Goal: Task Accomplishment & Management: Manage account settings

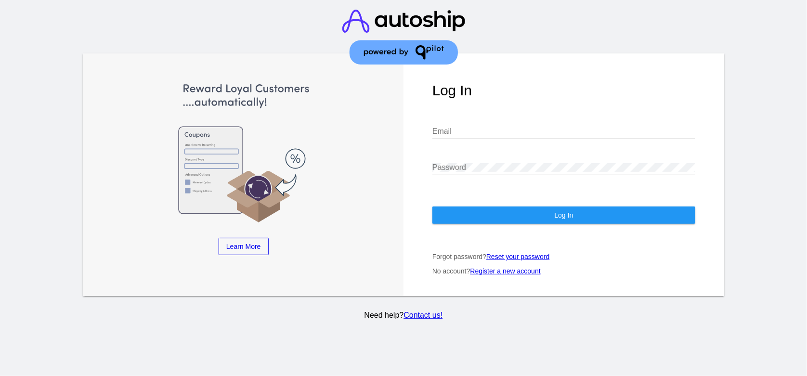
type input "[EMAIL_ADDRESS][DOMAIN_NAME]"
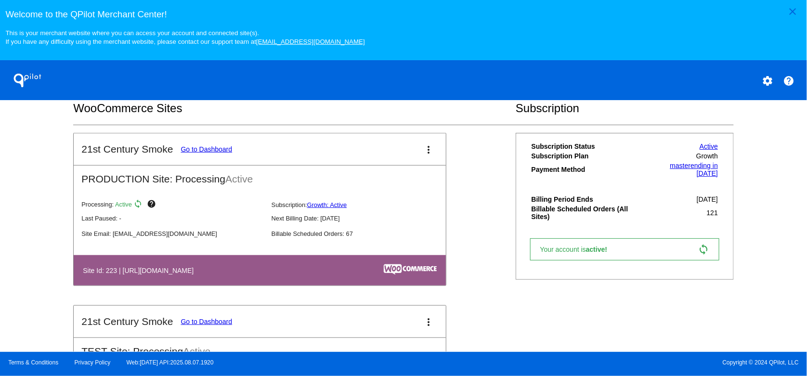
scroll to position [304, 0]
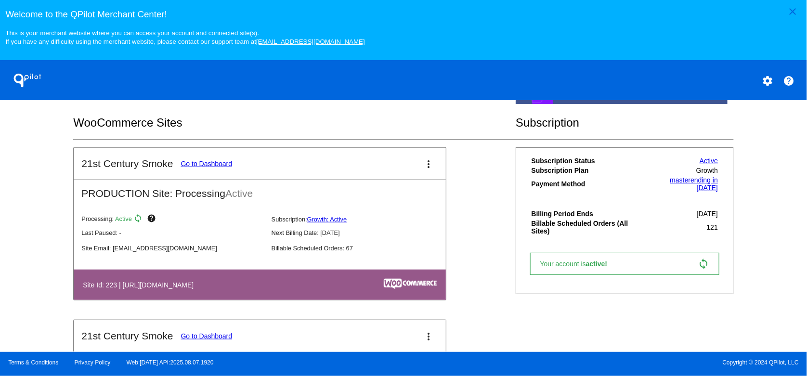
click at [210, 165] on link "Go to Dashboard" at bounding box center [207, 164] width 52 height 8
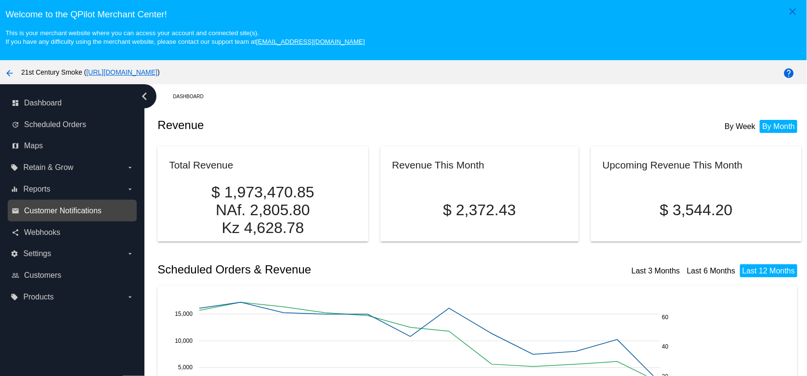
click at [58, 209] on span "Customer Notifications" at bounding box center [63, 211] width 78 height 9
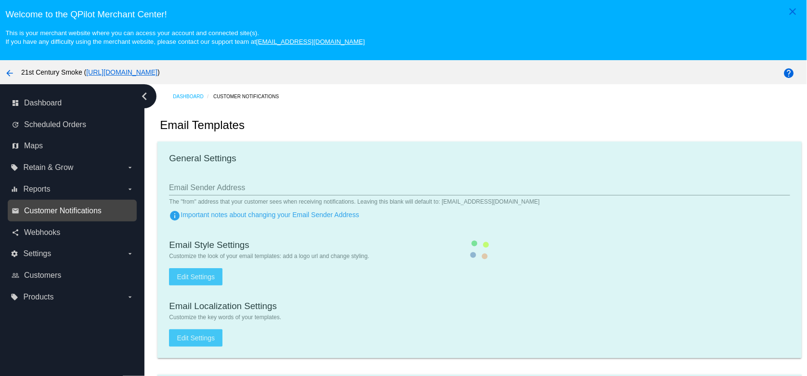
type input "1"
checkbox input "true"
type input "[EMAIL_ADDRESS][DOMAIN_NAME], [EMAIL_ADDRESS][DOMAIN_NAME]"
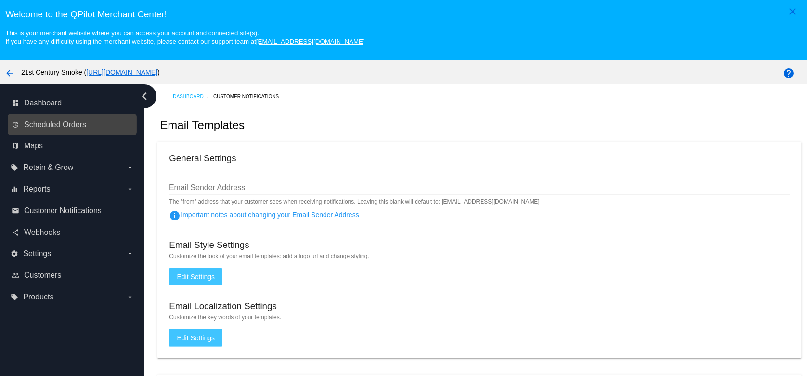
click at [84, 119] on link "update Scheduled Orders" at bounding box center [73, 124] width 122 height 15
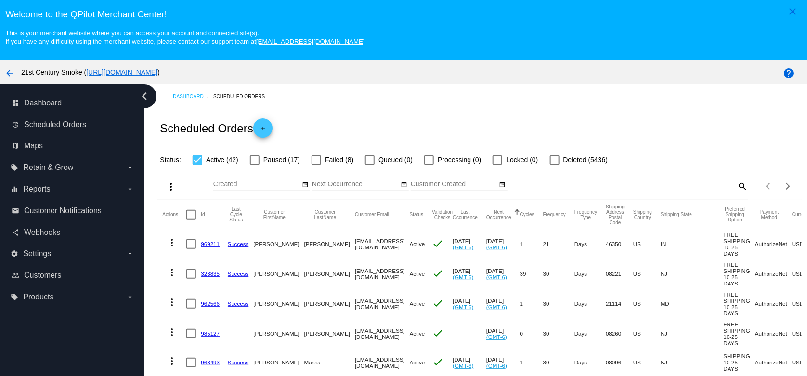
click at [265, 166] on span "Paused (17)" at bounding box center [281, 160] width 37 height 12
click at [255, 165] on input "Paused (17)" at bounding box center [254, 165] width 0 height 0
checkbox input "true"
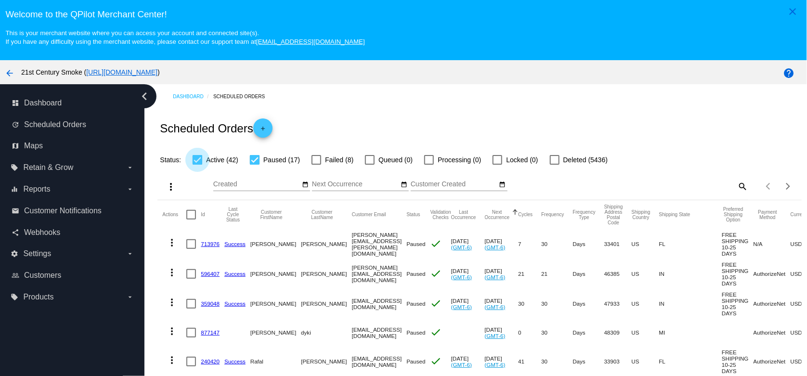
click at [197, 162] on div at bounding box center [198, 160] width 10 height 10
click at [197, 165] on input "Active (42)" at bounding box center [197, 165] width 0 height 0
checkbox input "false"
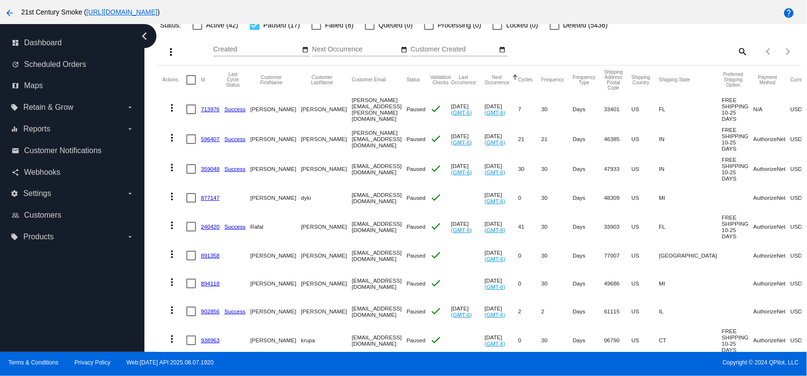
scroll to position [75, 0]
click at [192, 110] on div at bounding box center [191, 109] width 10 height 10
click at [191, 114] on input "checkbox" at bounding box center [191, 114] width 0 height 0
checkbox input "true"
click at [191, 139] on div at bounding box center [191, 139] width 10 height 10
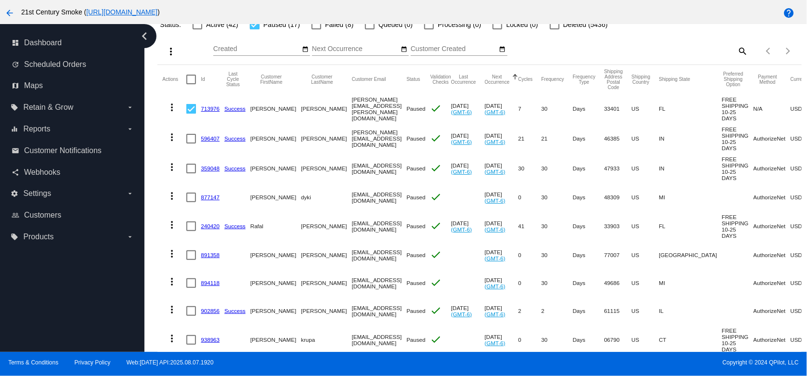
click at [191, 144] on input "checkbox" at bounding box center [191, 144] width 0 height 0
checkbox input "true"
click at [173, 109] on mat-icon "more_vert" at bounding box center [172, 108] width 12 height 12
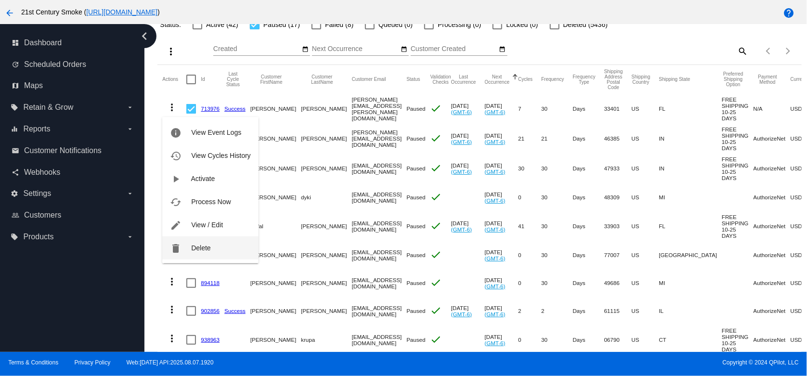
click at [199, 248] on span "Delete" at bounding box center [200, 248] width 19 height 8
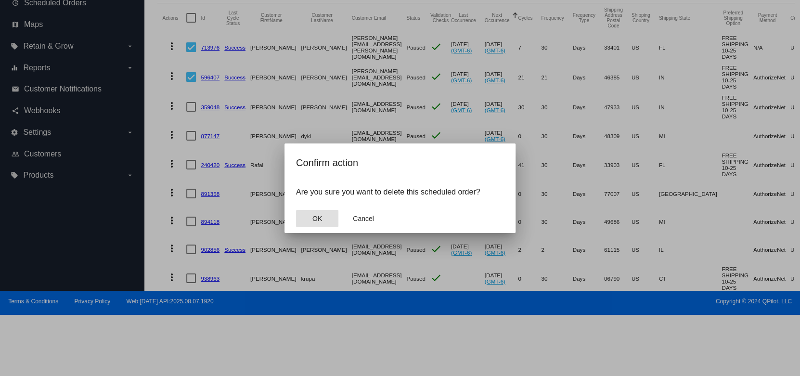
click at [316, 219] on span "OK" at bounding box center [318, 219] width 10 height 8
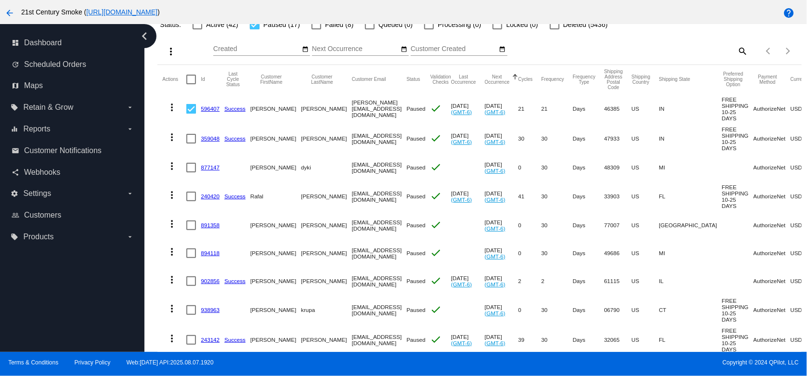
click at [169, 106] on mat-icon "more_vert" at bounding box center [172, 108] width 12 height 12
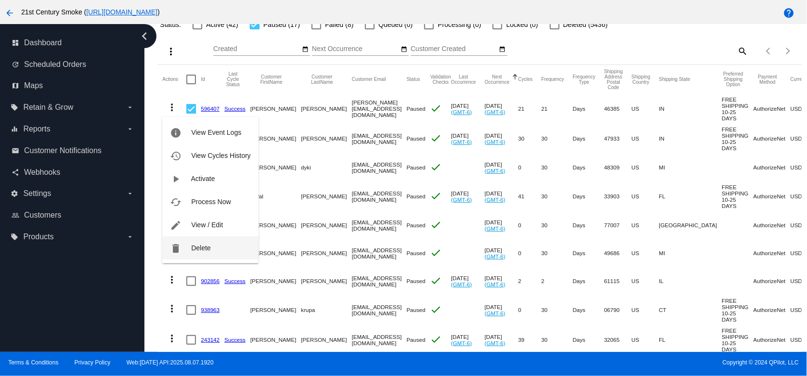
click at [218, 246] on button "delete Delete" at bounding box center [210, 247] width 96 height 23
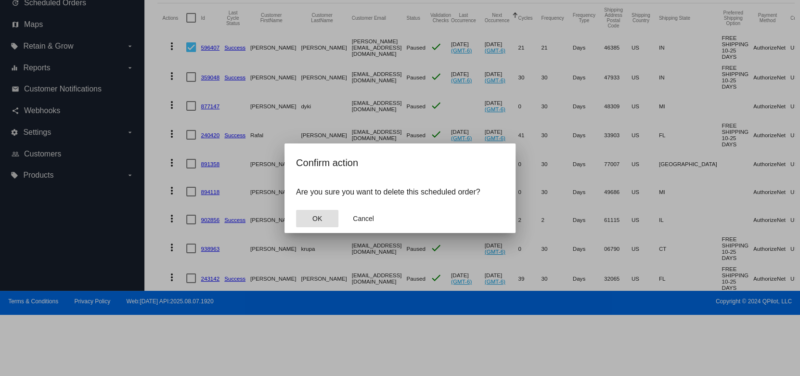
click at [317, 216] on span "OK" at bounding box center [318, 219] width 10 height 8
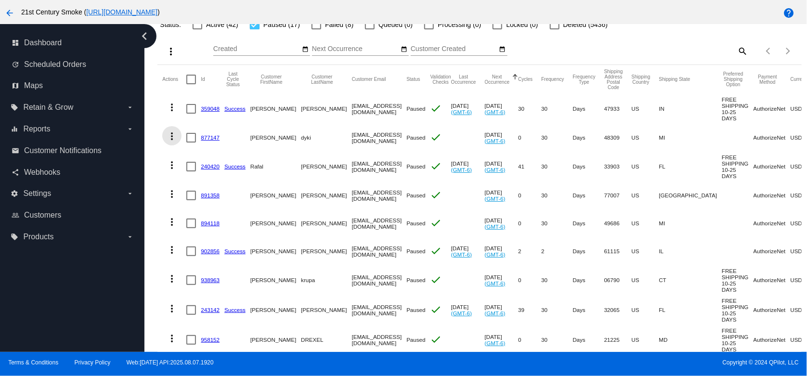
click at [175, 138] on mat-icon "more_vert" at bounding box center [172, 137] width 12 height 12
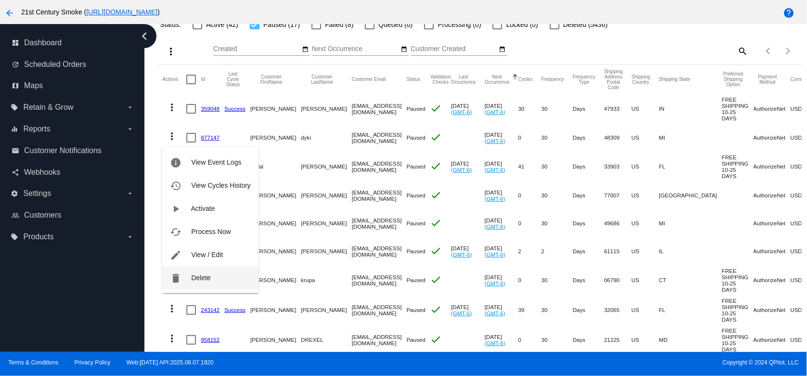
click at [208, 275] on span "Delete" at bounding box center [200, 278] width 19 height 8
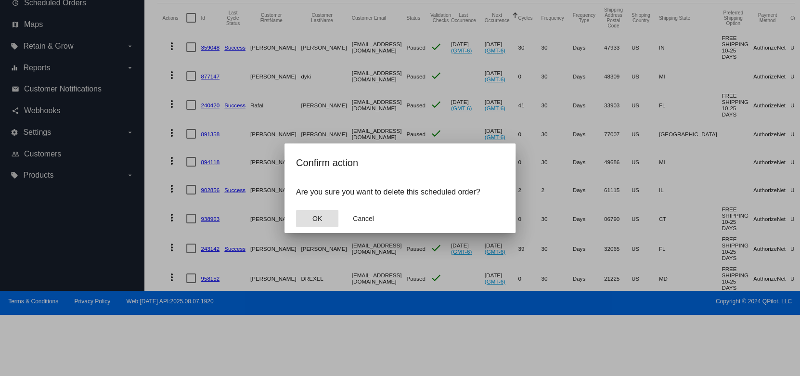
click at [312, 215] on button "OK" at bounding box center [317, 218] width 42 height 17
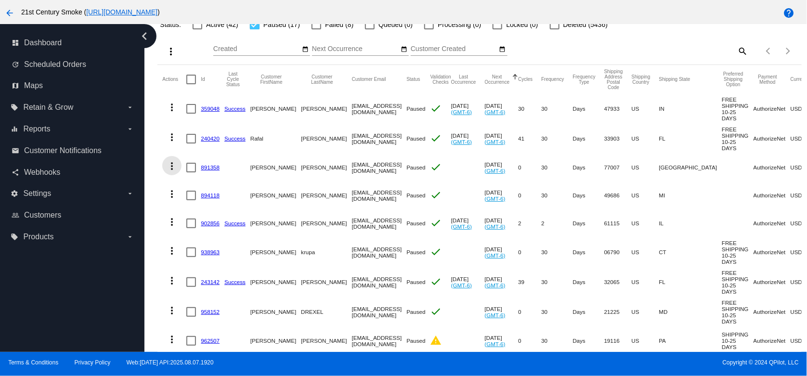
click at [170, 175] on button "more_vert" at bounding box center [171, 165] width 19 height 19
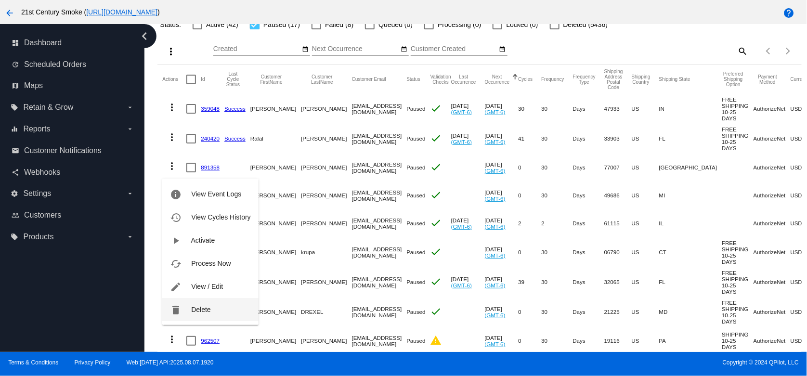
click at [193, 304] on button "delete Delete" at bounding box center [210, 309] width 96 height 23
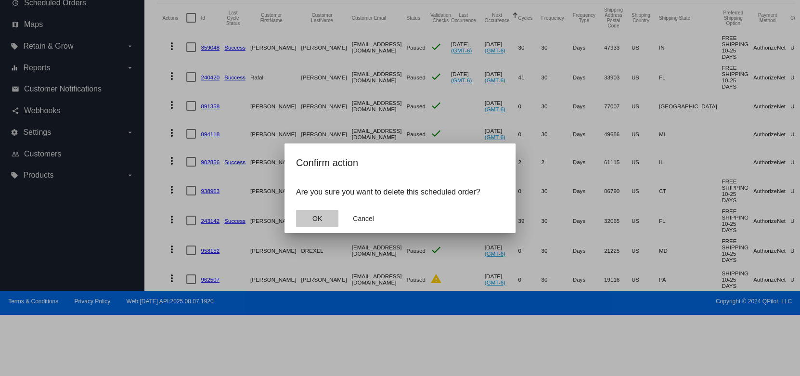
click at [307, 217] on button "OK" at bounding box center [317, 218] width 42 height 17
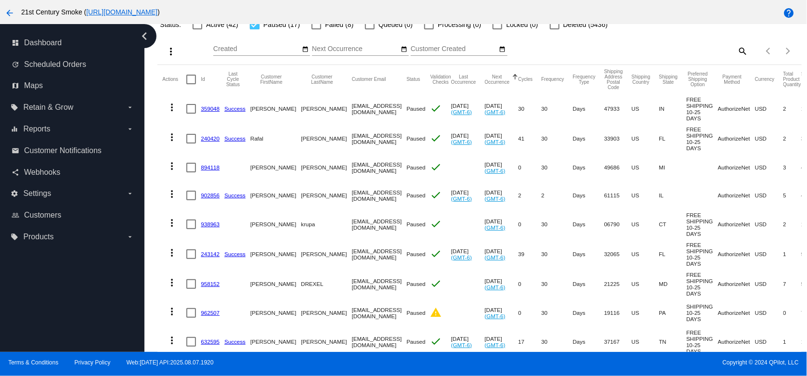
click at [171, 172] on mat-icon "more_vert" at bounding box center [172, 166] width 12 height 12
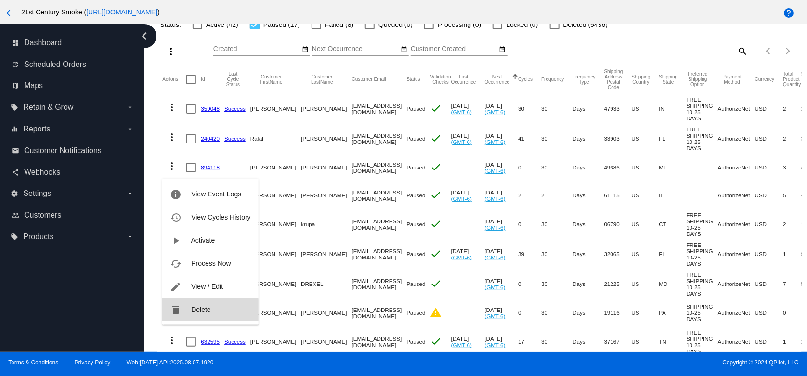
click at [188, 311] on button "delete Delete" at bounding box center [210, 309] width 96 height 23
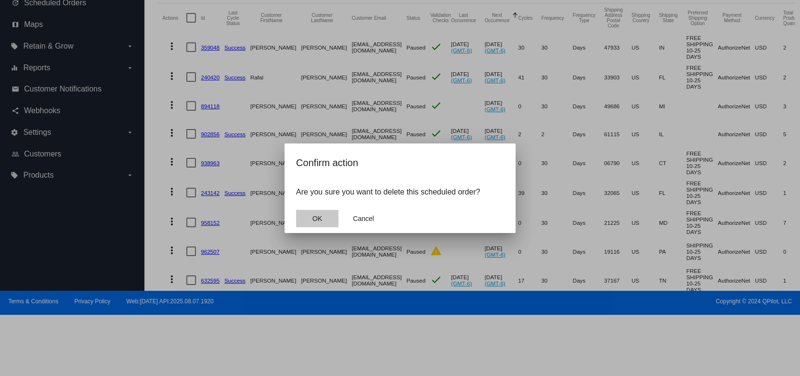
click at [320, 217] on span "OK" at bounding box center [318, 219] width 10 height 8
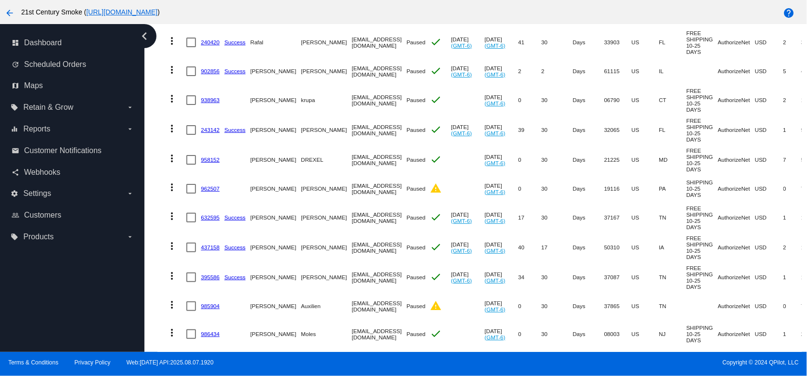
scroll to position [123, 0]
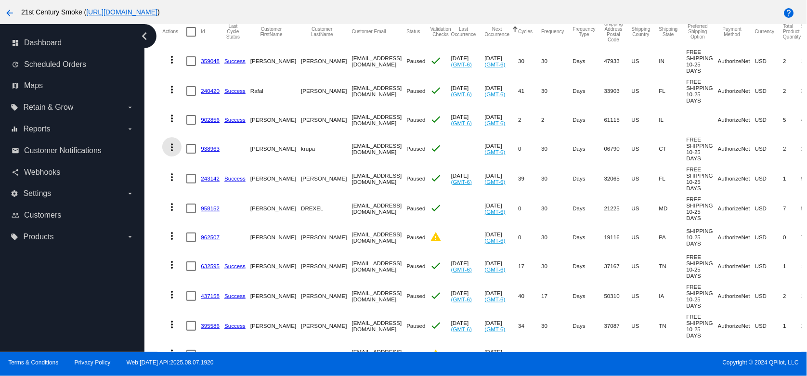
click at [173, 153] on mat-icon "more_vert" at bounding box center [172, 148] width 12 height 12
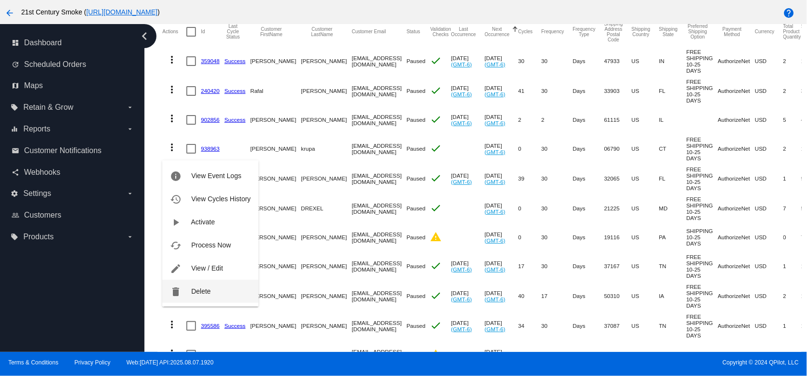
click at [192, 292] on span "Delete" at bounding box center [200, 292] width 19 height 8
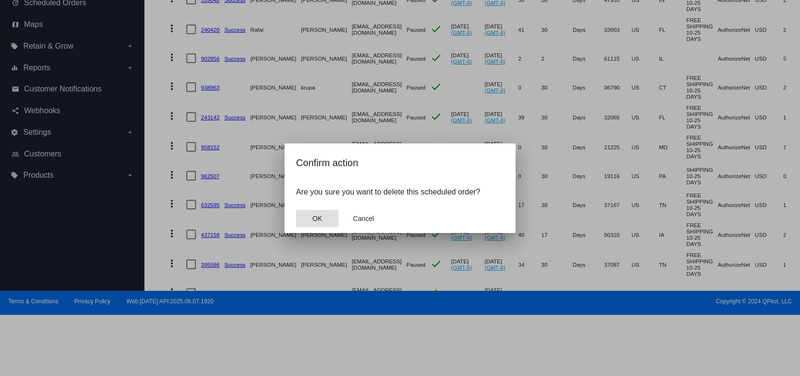
click at [321, 214] on button "OK" at bounding box center [317, 218] width 42 height 17
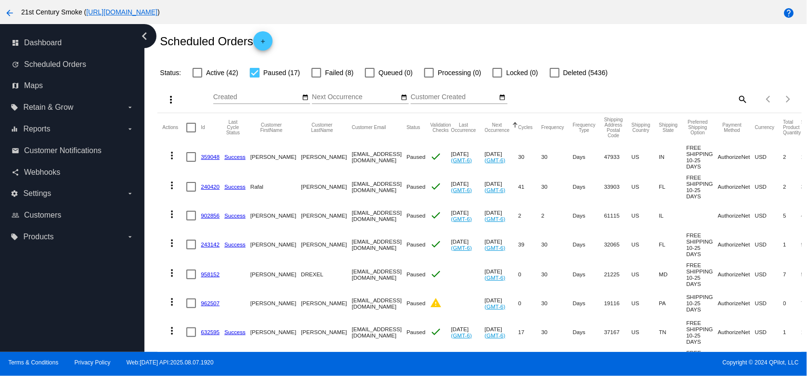
scroll to position [26, 0]
click at [172, 159] on mat-icon "more_vert" at bounding box center [172, 156] width 12 height 12
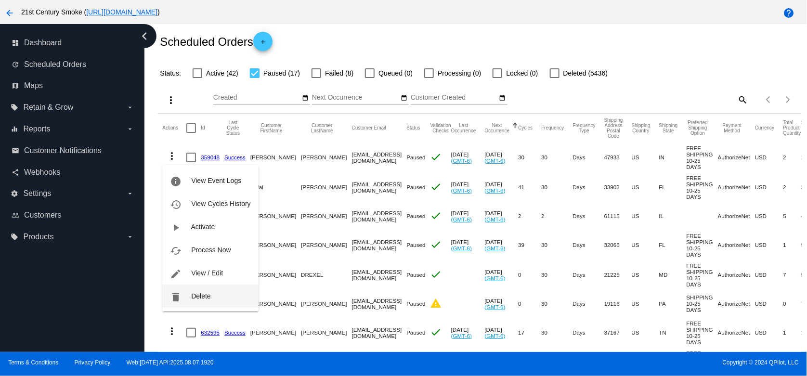
click at [186, 288] on button "delete Delete" at bounding box center [210, 296] width 96 height 23
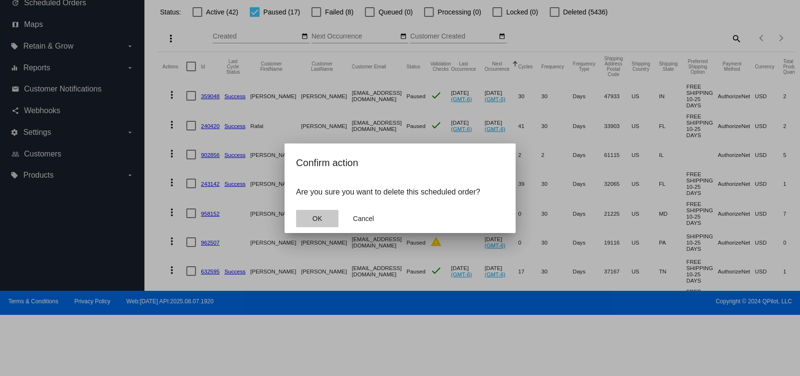
click at [318, 215] on span "OK" at bounding box center [318, 219] width 10 height 8
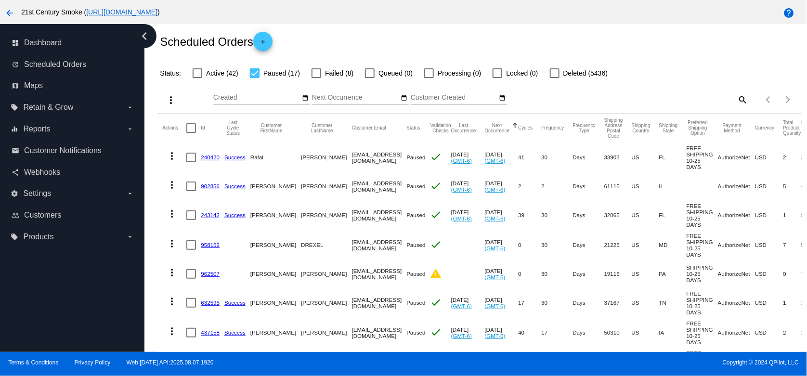
click at [175, 156] on mat-icon "more_vert" at bounding box center [172, 156] width 12 height 12
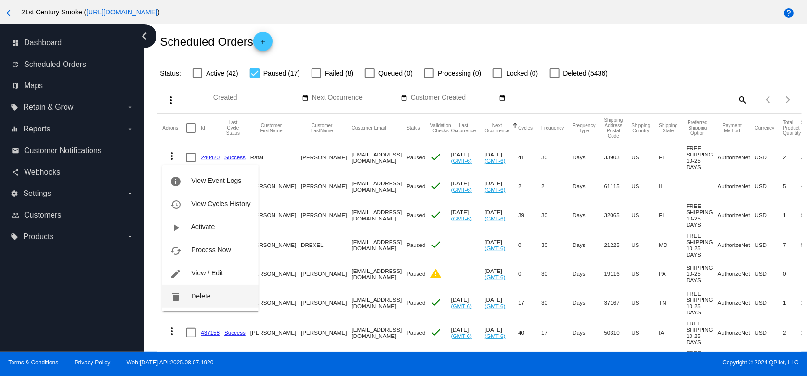
click at [200, 302] on button "delete Delete" at bounding box center [210, 296] width 96 height 23
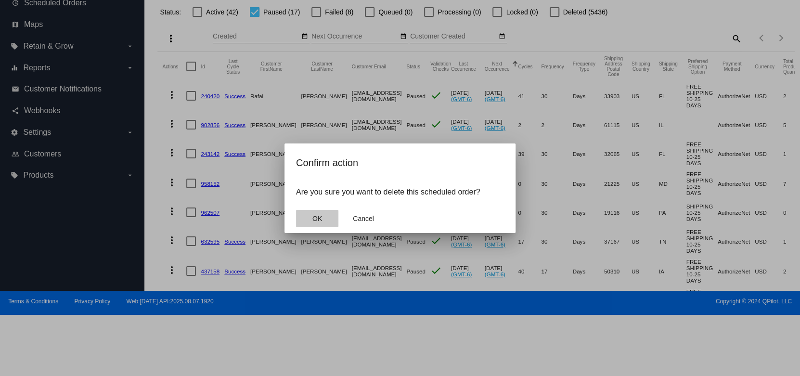
click at [313, 219] on span "OK" at bounding box center [318, 219] width 10 height 8
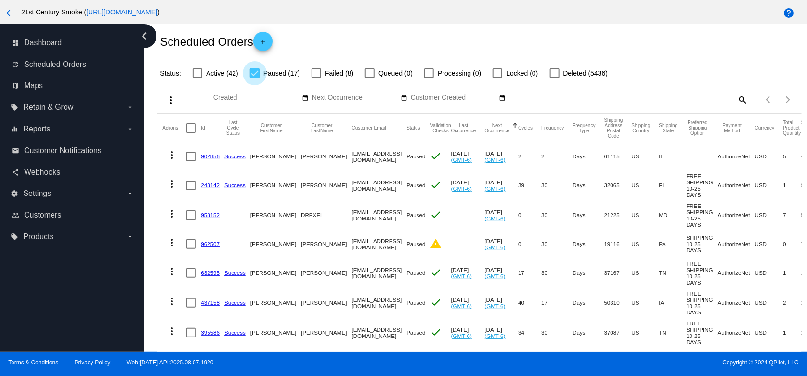
click at [252, 75] on div at bounding box center [255, 73] width 10 height 10
click at [254, 78] on input "Paused (17)" at bounding box center [254, 78] width 0 height 0
checkbox input "false"
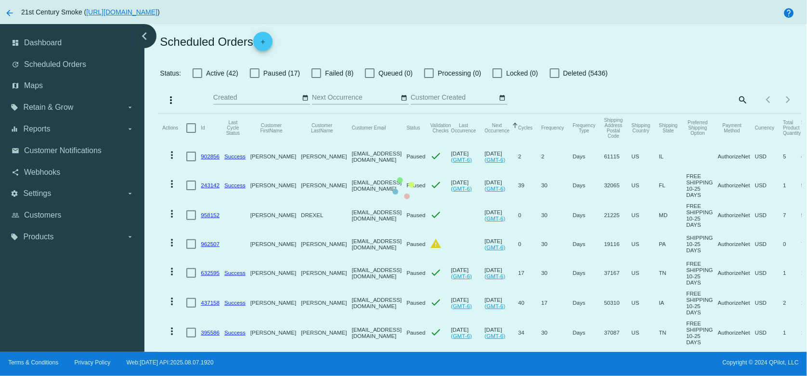
click at [213, 114] on mat-table "Actions Id Last Cycle Status Customer FirstName Customer LastName Customer Emai…" at bounding box center [479, 259] width 644 height 290
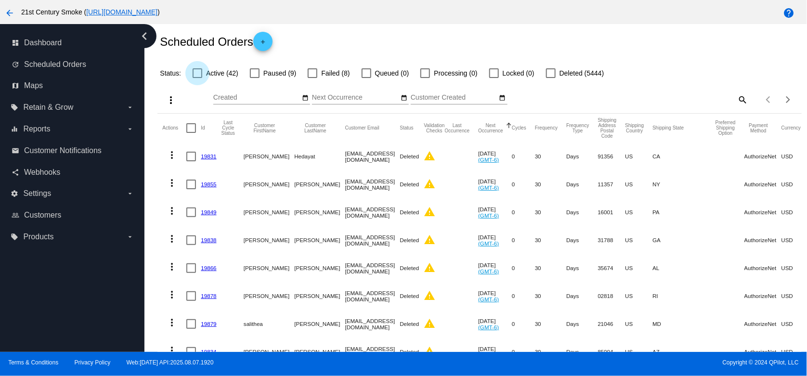
click at [198, 71] on div at bounding box center [198, 73] width 10 height 10
click at [197, 78] on input "Active (42)" at bounding box center [197, 78] width 0 height 0
checkbox input "true"
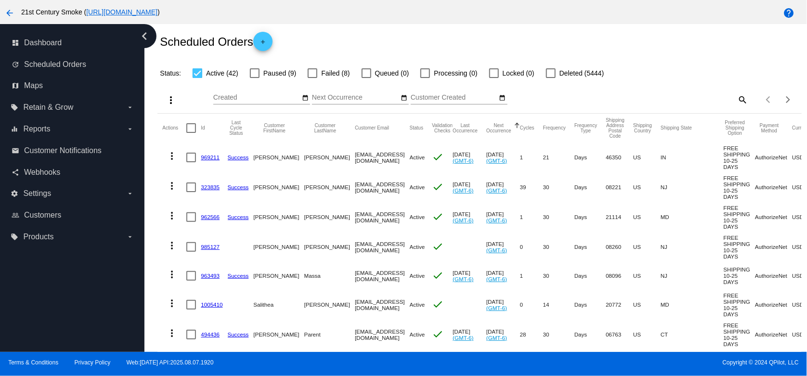
click at [169, 95] on mat-icon "more_vert" at bounding box center [171, 100] width 12 height 12
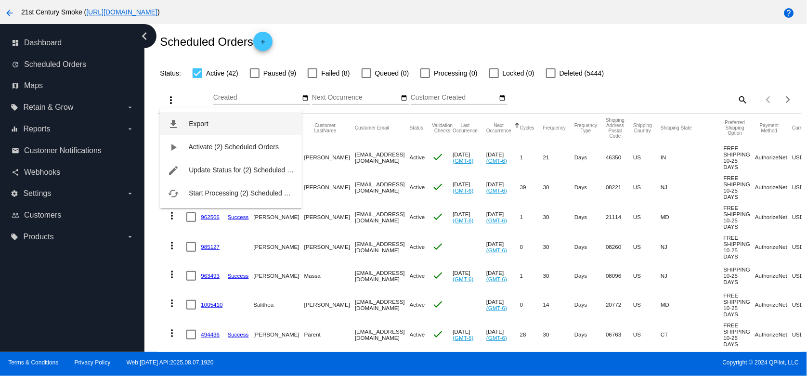
click at [197, 126] on span "Export" at bounding box center [198, 124] width 19 height 8
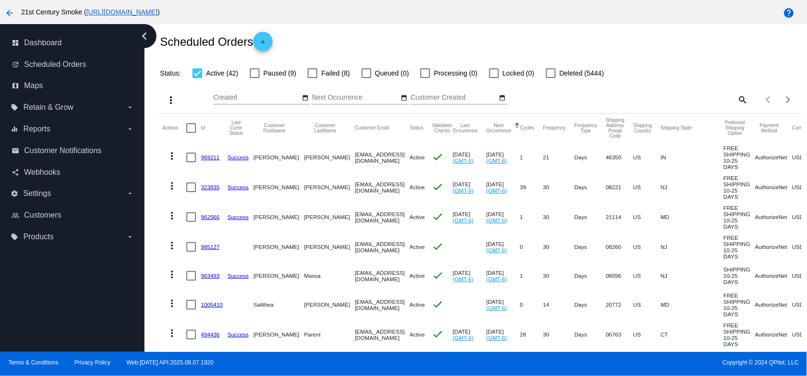
click at [210, 159] on link "969211" at bounding box center [210, 157] width 19 height 6
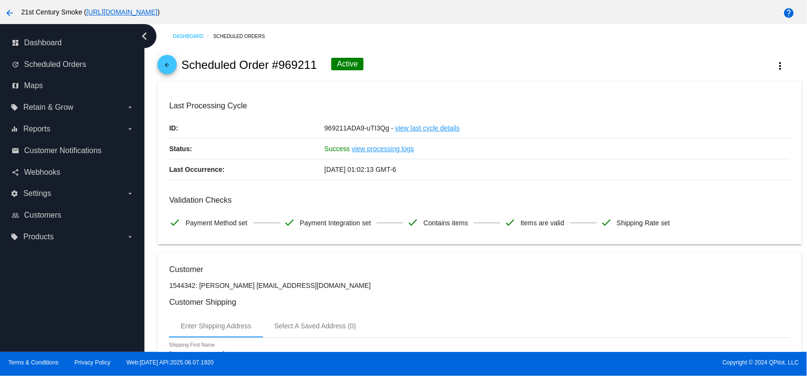
click at [171, 67] on mat-icon "arrow_back" at bounding box center [167, 68] width 12 height 12
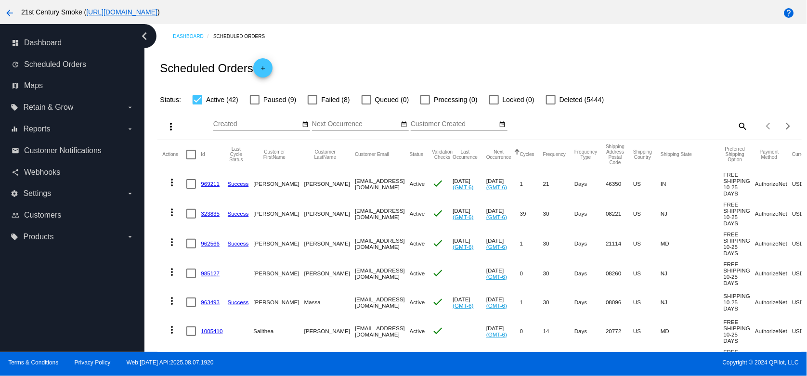
click at [275, 100] on span "Paused (9)" at bounding box center [279, 100] width 33 height 12
click at [255, 105] on input "Paused (9)" at bounding box center [254, 105] width 0 height 0
checkbox input "true"
click at [196, 101] on div at bounding box center [198, 100] width 10 height 10
click at [197, 105] on input "Active (42)" at bounding box center [197, 105] width 0 height 0
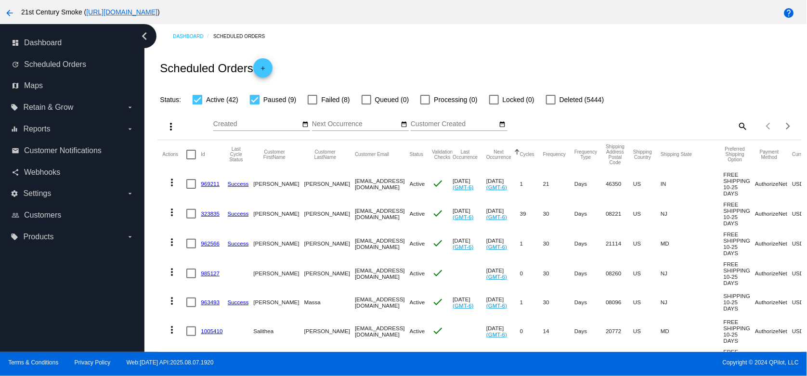
checkbox input "false"
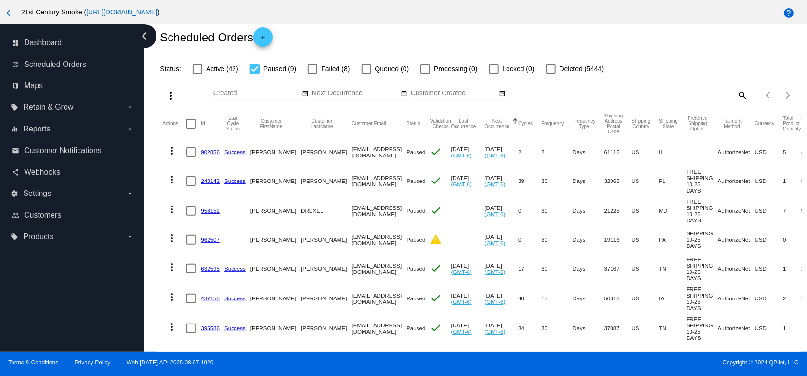
scroll to position [122, 0]
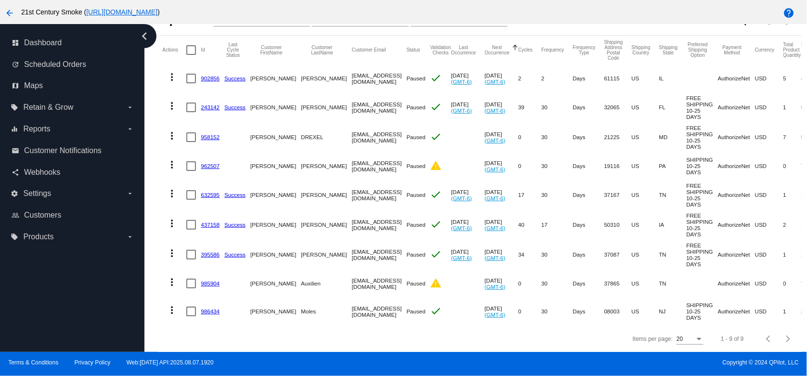
drag, startPoint x: 191, startPoint y: 92, endPoint x: 194, endPoint y: 115, distance: 23.8
click at [191, 103] on div at bounding box center [191, 108] width 10 height 10
click at [191, 112] on input "checkbox" at bounding box center [191, 112] width 0 height 0
checkbox input "true"
click at [191, 132] on div at bounding box center [191, 137] width 10 height 10
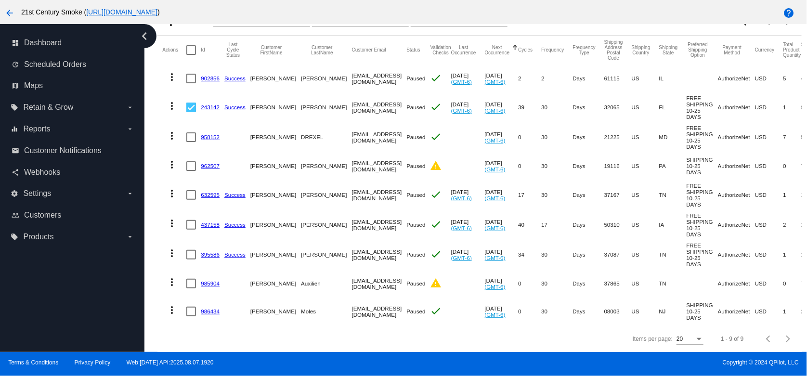
click at [191, 142] on input "checkbox" at bounding box center [191, 142] width 0 height 0
checkbox input "true"
click at [192, 161] on div at bounding box center [191, 166] width 10 height 10
click at [191, 171] on input "checkbox" at bounding box center [191, 171] width 0 height 0
checkbox input "true"
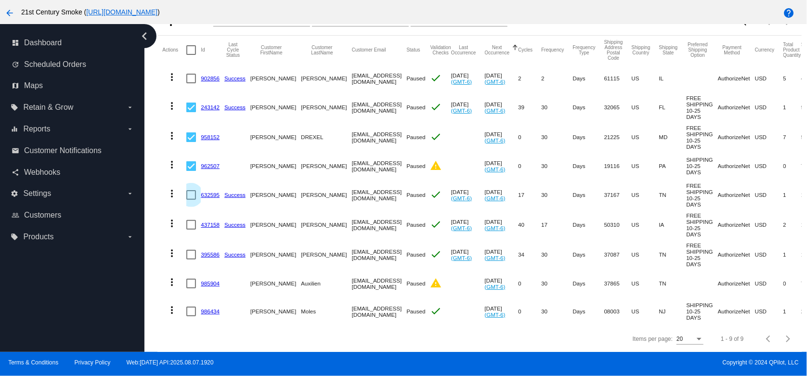
click at [189, 190] on div at bounding box center [191, 195] width 10 height 10
click at [191, 200] on input "checkbox" at bounding box center [191, 200] width 0 height 0
checkbox input "true"
click at [188, 220] on div at bounding box center [191, 225] width 10 height 10
click at [191, 230] on input "checkbox" at bounding box center [191, 230] width 0 height 0
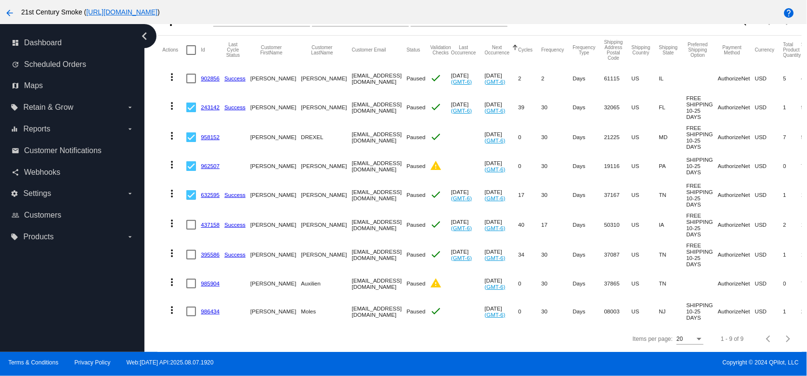
checkbox input "true"
click at [191, 250] on div at bounding box center [191, 255] width 10 height 10
click at [191, 260] on input "checkbox" at bounding box center [191, 260] width 0 height 0
checkbox input "true"
click at [191, 279] on div at bounding box center [191, 284] width 10 height 10
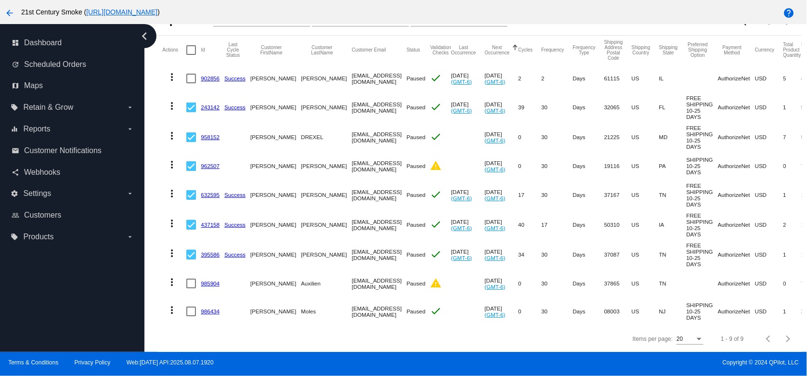
click at [191, 288] on input "checkbox" at bounding box center [191, 288] width 0 height 0
checkbox input "true"
click at [193, 308] on div at bounding box center [191, 312] width 10 height 10
click at [191, 316] on input "checkbox" at bounding box center [191, 316] width 0 height 0
checkbox input "true"
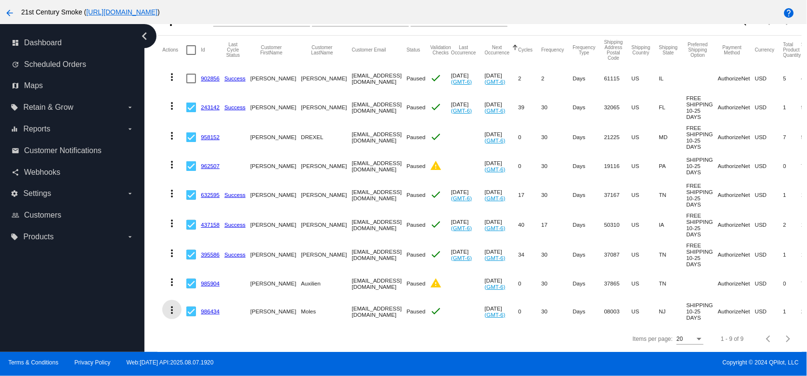
click at [172, 304] on mat-icon "more_vert" at bounding box center [172, 310] width 12 height 12
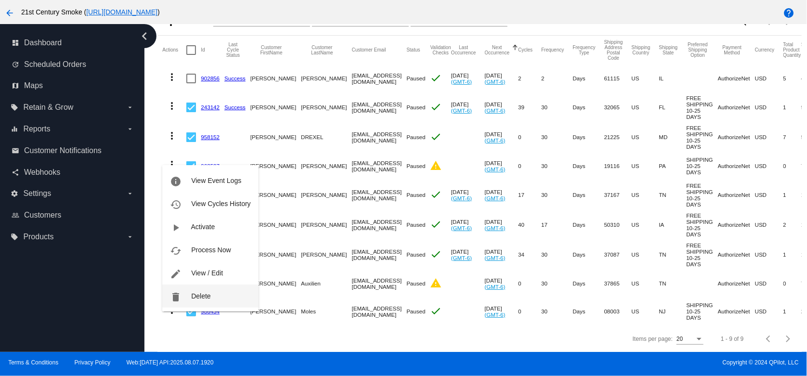
click at [193, 294] on span "Delete" at bounding box center [200, 296] width 19 height 8
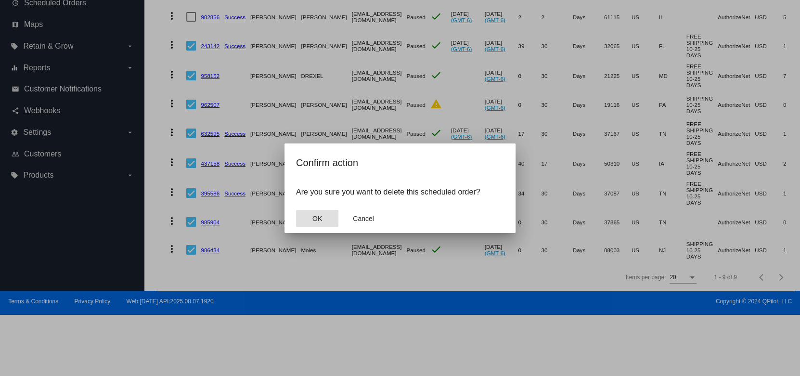
click at [320, 217] on span "OK" at bounding box center [318, 219] width 10 height 8
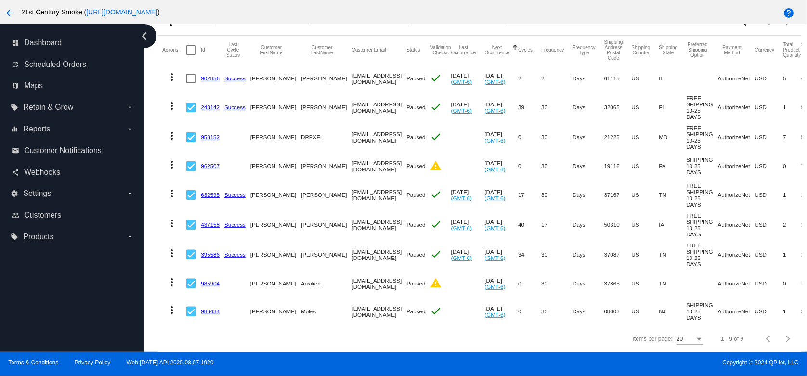
scroll to position [94, 0]
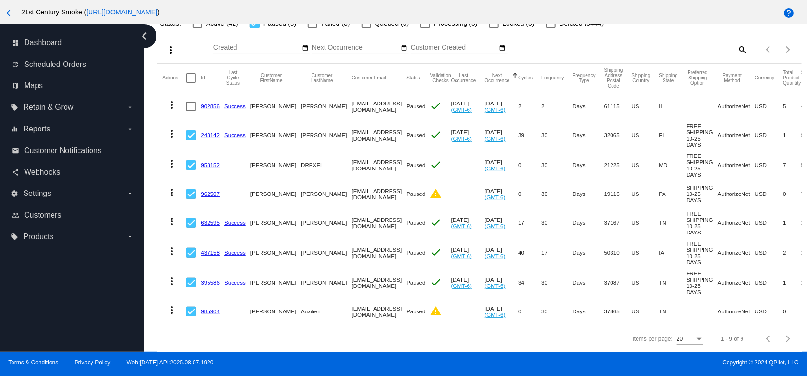
click at [169, 128] on mat-icon "more_vert" at bounding box center [172, 134] width 12 height 12
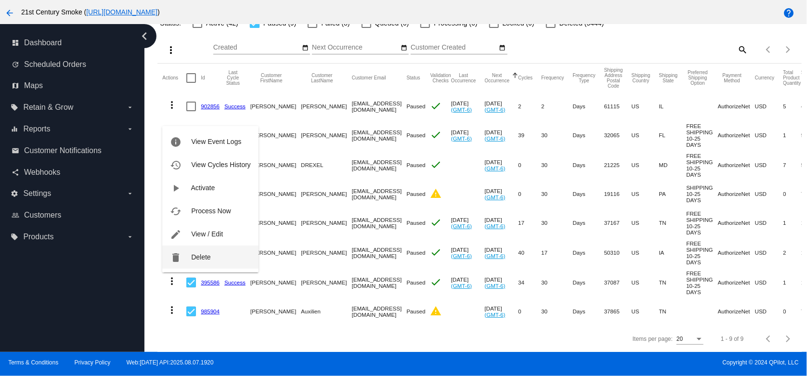
click at [197, 261] on span "Delete" at bounding box center [200, 257] width 19 height 8
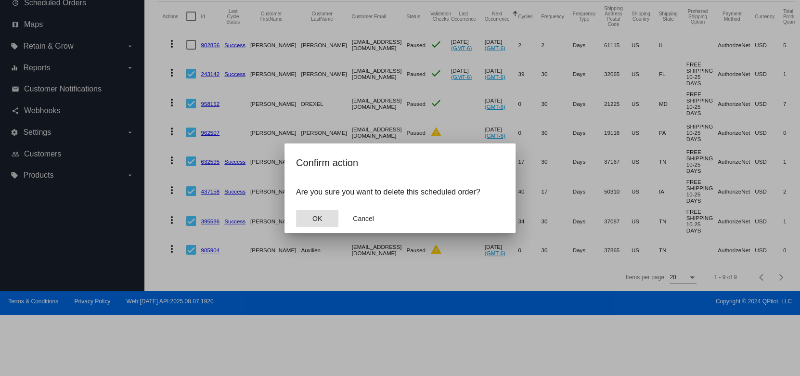
click at [309, 216] on button "OK" at bounding box center [317, 218] width 42 height 17
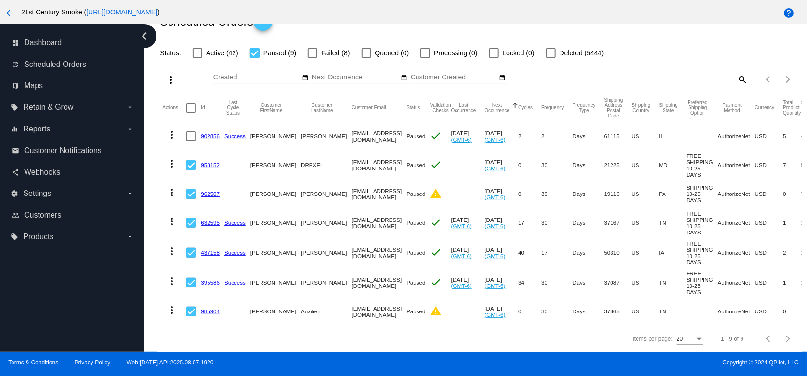
scroll to position [62, 0]
click at [174, 158] on mat-icon "more_vert" at bounding box center [172, 164] width 12 height 12
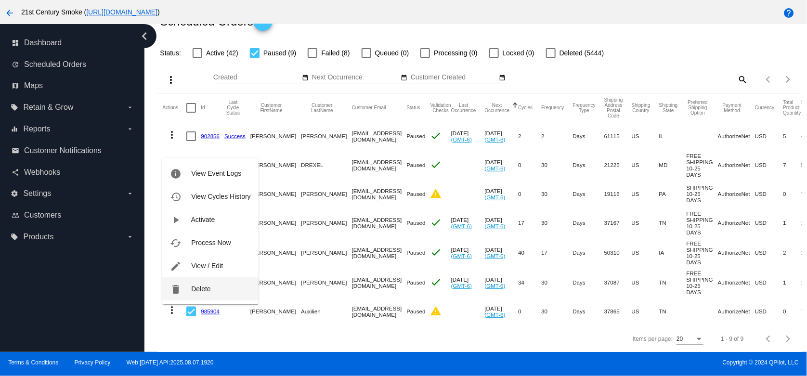
click at [215, 288] on button "delete Delete" at bounding box center [210, 288] width 96 height 23
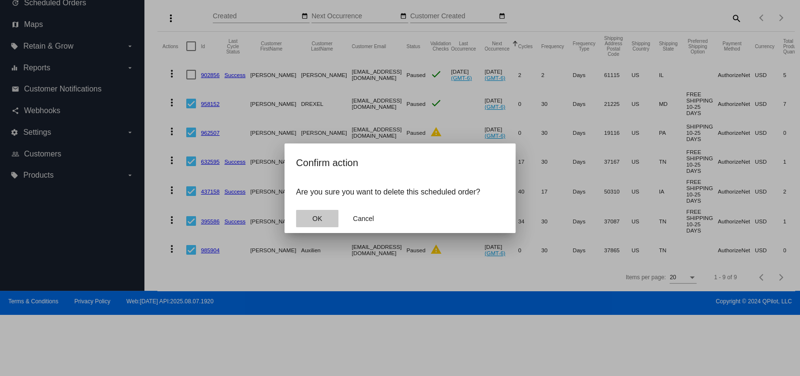
click at [317, 220] on span "OK" at bounding box center [318, 219] width 10 height 8
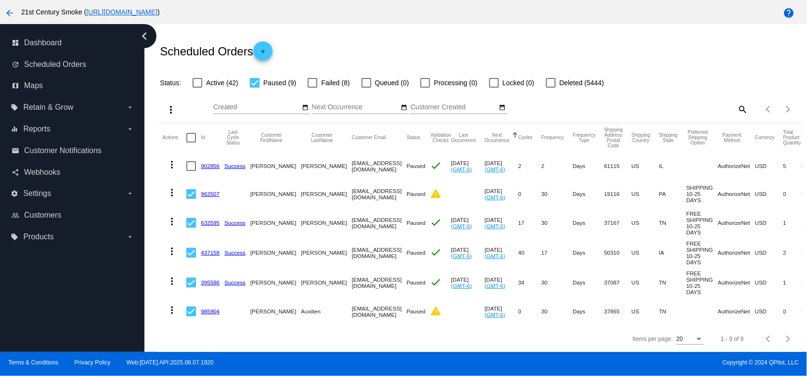
scroll to position [30, 0]
click at [171, 187] on mat-icon "more_vert" at bounding box center [172, 193] width 12 height 12
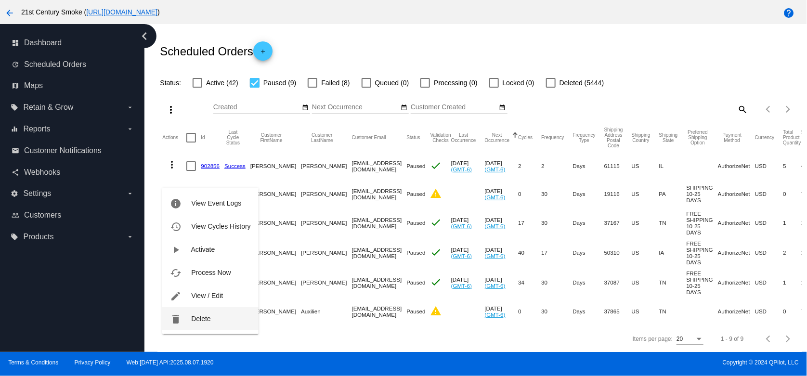
click at [200, 320] on span "Delete" at bounding box center [200, 319] width 19 height 8
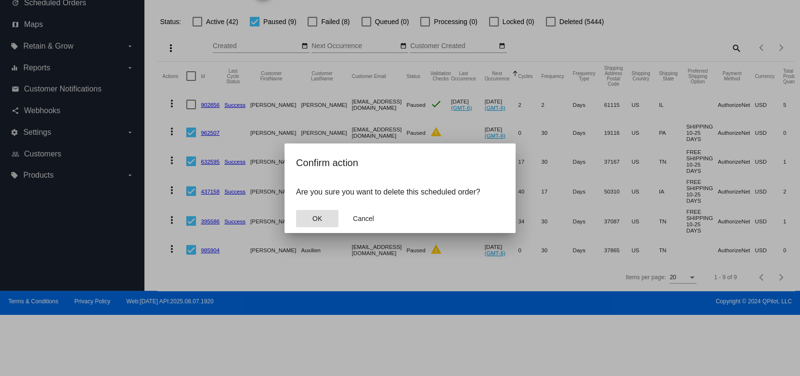
click at [319, 219] on span "OK" at bounding box center [318, 219] width 10 height 8
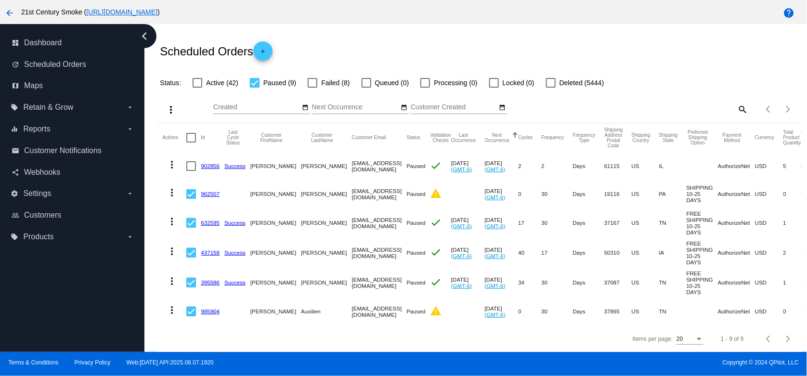
scroll to position [2, 0]
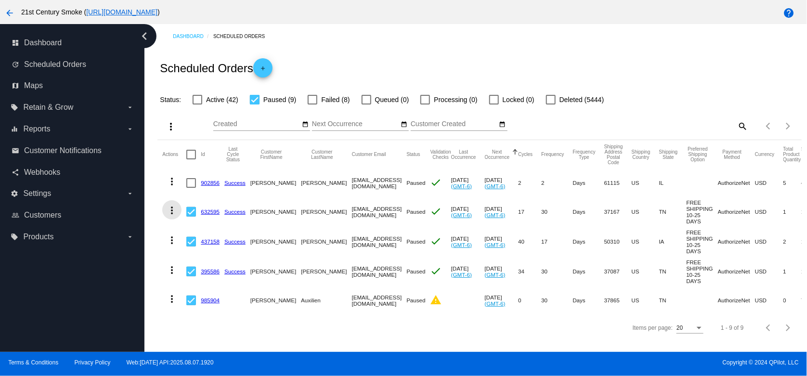
click at [171, 212] on mat-icon "more_vert" at bounding box center [172, 211] width 12 height 12
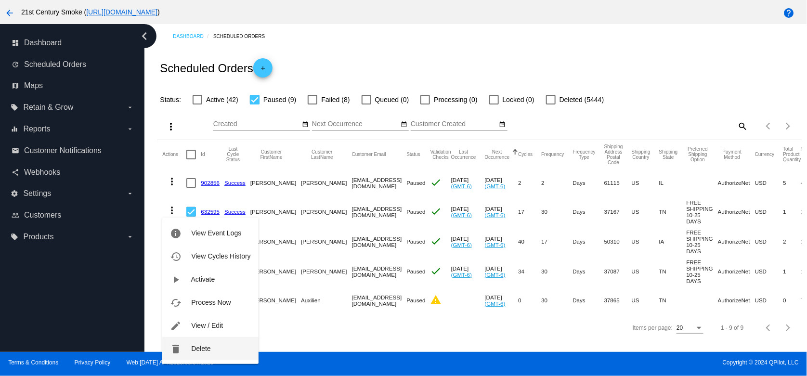
click at [186, 345] on button "delete Delete" at bounding box center [210, 348] width 96 height 23
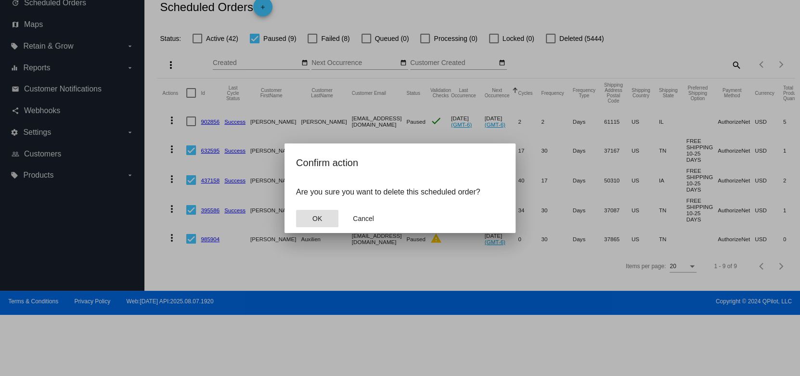
click at [309, 218] on button "OK" at bounding box center [317, 218] width 42 height 17
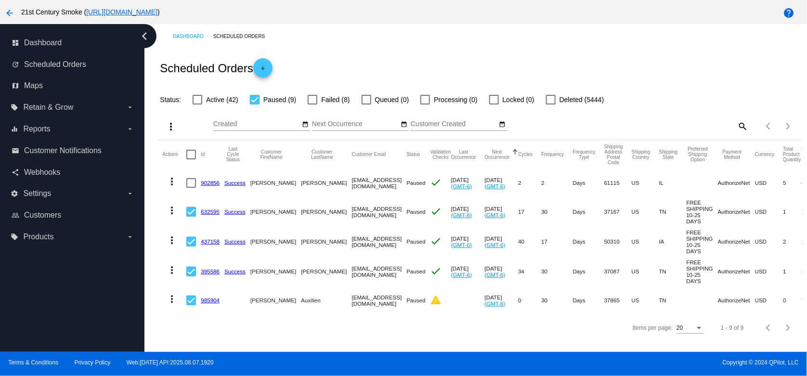
scroll to position [0, 0]
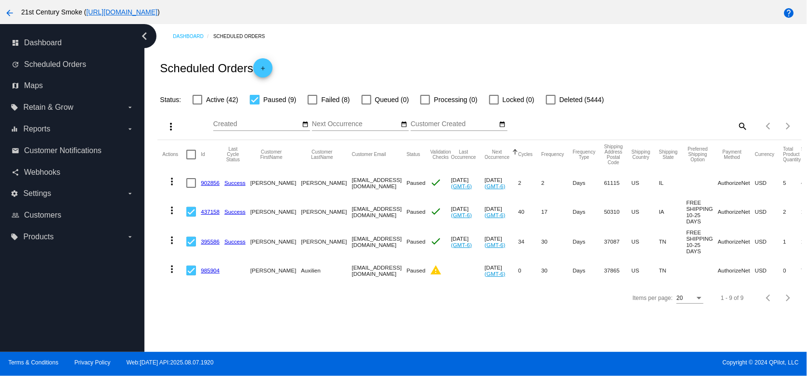
click at [171, 212] on mat-icon "more_vert" at bounding box center [172, 211] width 12 height 12
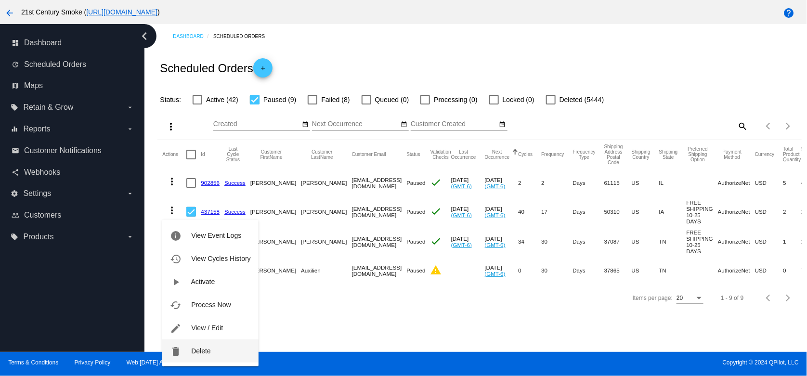
click at [198, 352] on span "Delete" at bounding box center [200, 351] width 19 height 8
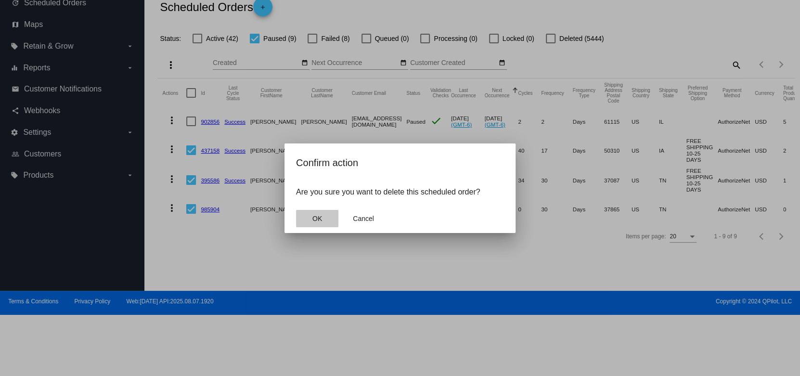
click at [317, 216] on span "OK" at bounding box center [318, 219] width 10 height 8
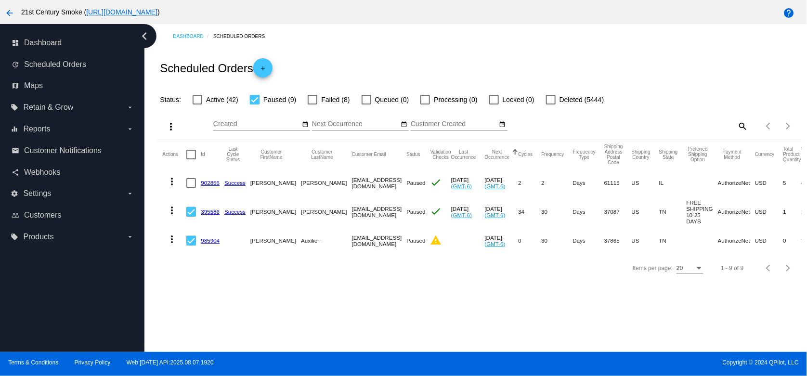
click at [172, 212] on mat-icon "more_vert" at bounding box center [172, 211] width 12 height 12
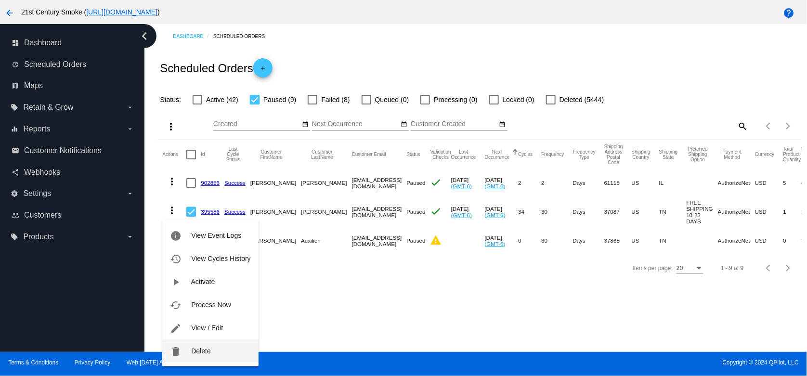
click at [208, 348] on span "Delete" at bounding box center [200, 351] width 19 height 8
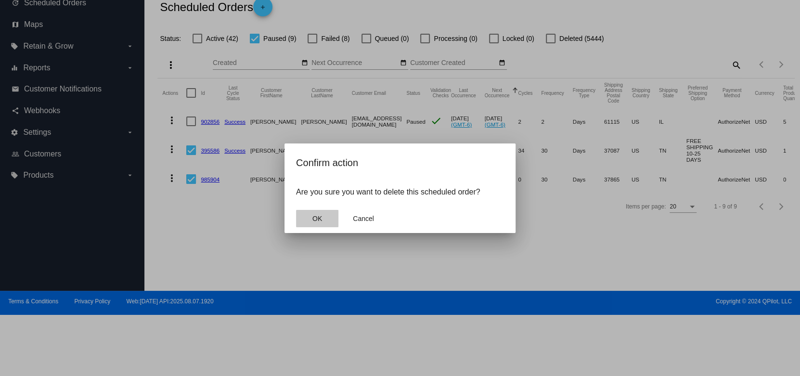
click at [319, 222] on span "OK" at bounding box center [318, 219] width 10 height 8
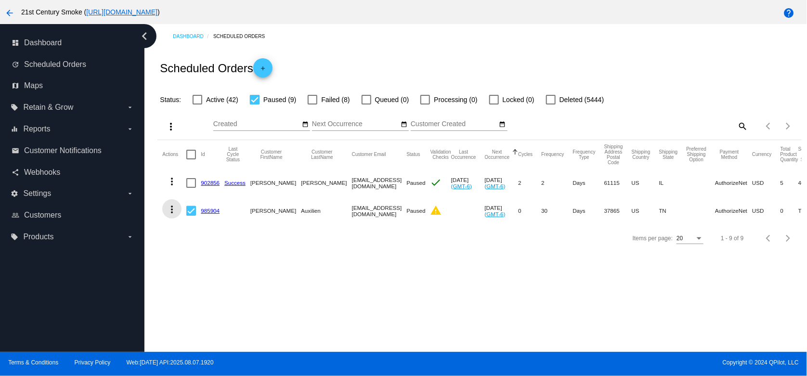
click at [172, 210] on mat-icon "more_vert" at bounding box center [172, 210] width 12 height 12
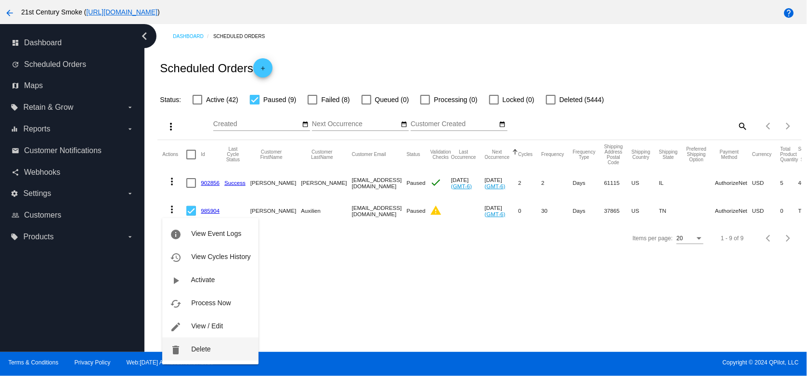
click at [210, 345] on span "Delete" at bounding box center [200, 349] width 19 height 8
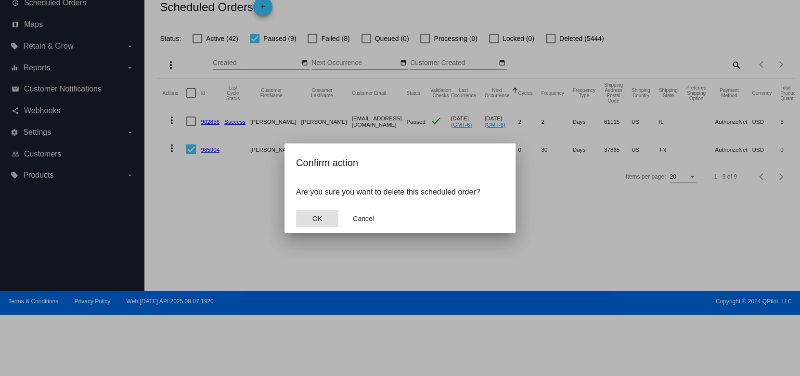
click at [313, 222] on span "OK" at bounding box center [318, 219] width 10 height 8
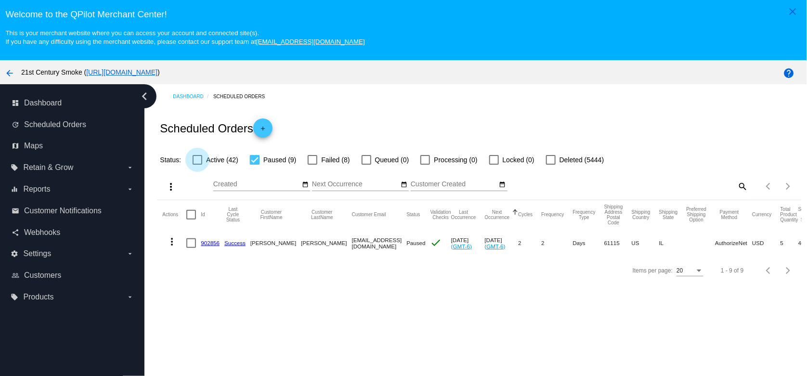
click at [217, 160] on span "Active (42)" at bounding box center [222, 160] width 32 height 12
click at [197, 165] on input "Active (42)" at bounding box center [197, 165] width 0 height 0
checkbox input "true"
